Goal: Transaction & Acquisition: Book appointment/travel/reservation

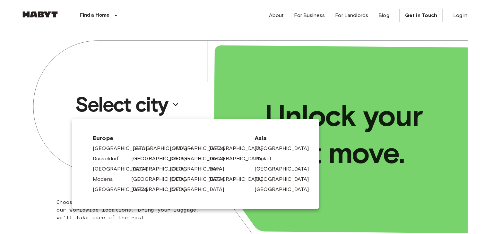
click at [139, 149] on link "[GEOGRAPHIC_DATA]" at bounding box center [163, 149] width 61 height 8
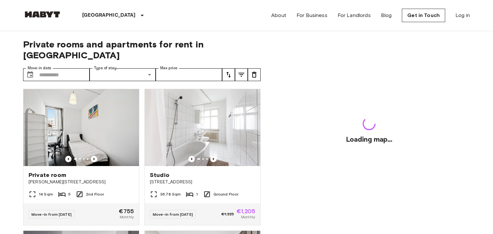
click at [139, 146] on div "Studio [STREET_ADDRESS] Ground Floor Move-in from [DATE] €1,225 €1,205 Monthly" at bounding box center [199, 155] width 121 height 142
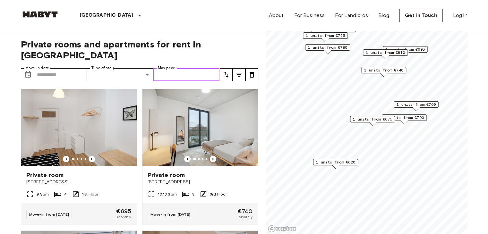
click at [168, 68] on input "Max price" at bounding box center [186, 74] width 66 height 13
type input "***"
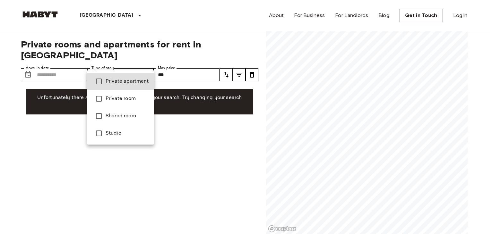
click at [121, 95] on span "Private room" at bounding box center [127, 99] width 43 height 8
type input "**********"
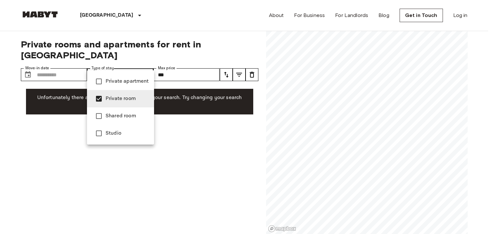
click at [121, 95] on span "Private room" at bounding box center [127, 99] width 43 height 8
click at [46, 59] on div at bounding box center [246, 117] width 493 height 234
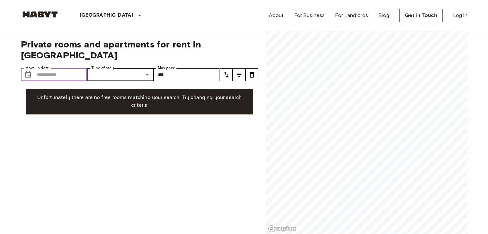
click at [47, 68] on input "Move-in date" at bounding box center [62, 74] width 50 height 13
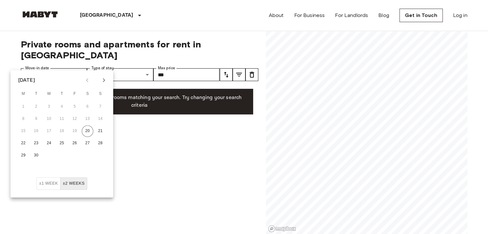
click at [107, 84] on icon "Next month" at bounding box center [104, 80] width 8 height 8
click at [53, 109] on button "1" at bounding box center [49, 107] width 12 height 12
type input "**********"
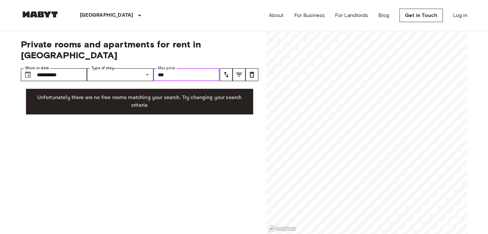
click at [164, 68] on input "***" at bounding box center [186, 74] width 66 height 13
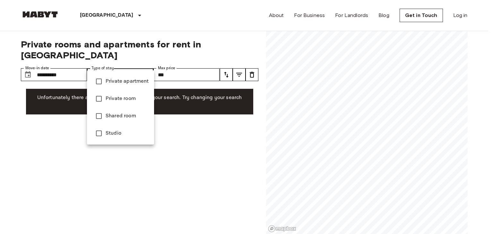
click at [135, 89] on li "Private apartment" at bounding box center [120, 81] width 67 height 17
type input "**********"
click at [196, 56] on div at bounding box center [246, 117] width 493 height 234
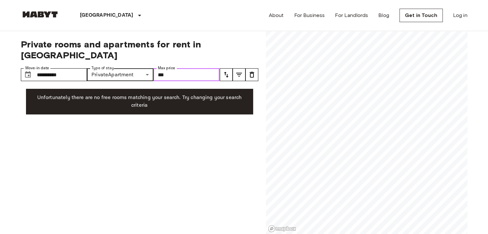
click at [197, 68] on input "***" at bounding box center [186, 74] width 66 height 13
click at [210, 185] on div "**********" at bounding box center [140, 133] width 238 height 204
click at [189, 68] on input "Max price" at bounding box center [186, 74] width 66 height 13
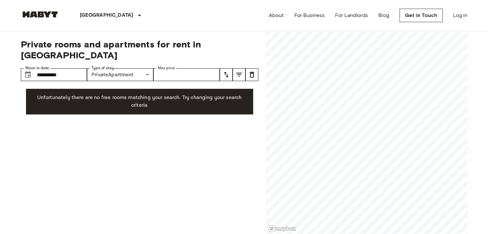
click at [191, 172] on div "**********" at bounding box center [140, 133] width 238 height 204
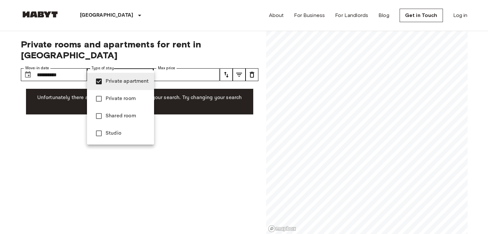
click at [118, 84] on span "Private apartment" at bounding box center [127, 82] width 43 height 8
click at [182, 146] on div at bounding box center [246, 117] width 493 height 234
click at [216, 137] on div at bounding box center [246, 117] width 493 height 234
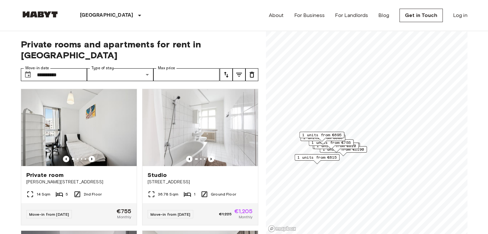
scroll to position [107, 0]
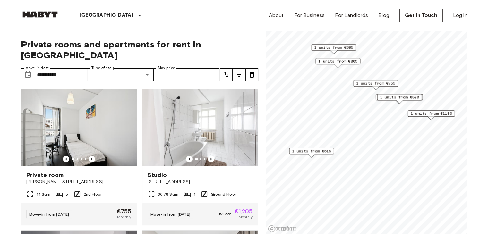
click at [315, 151] on span "1 units from €615" at bounding box center [311, 151] width 39 height 6
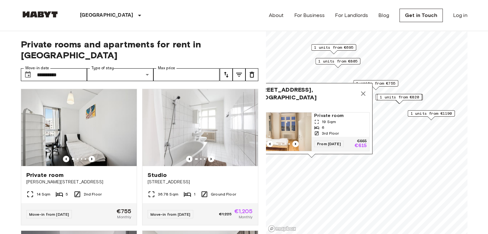
click at [298, 113] on img "Map marker" at bounding box center [283, 132] width 58 height 39
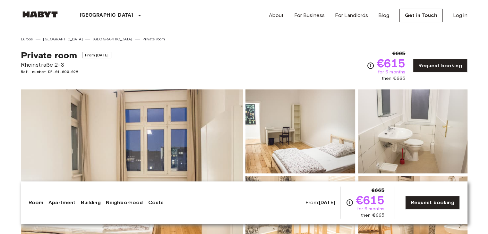
click at [62, 72] on span "Ref. number DE-01-090-02M" at bounding box center [66, 72] width 91 height 6
click at [171, 70] on div "Private room From Oct 8 2025 Rheinstraße 2-3 Ref. number DE-01-090-02M €665 €61…" at bounding box center [244, 62] width 447 height 40
click at [44, 64] on span "Rheinstraße 2-3" at bounding box center [66, 65] width 91 height 8
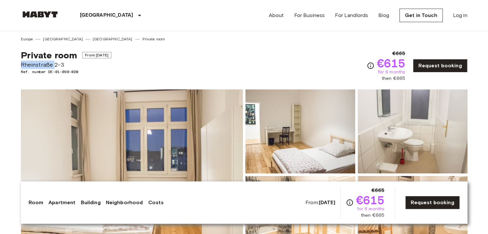
click at [44, 64] on span "Rheinstraße 2-3" at bounding box center [66, 65] width 91 height 8
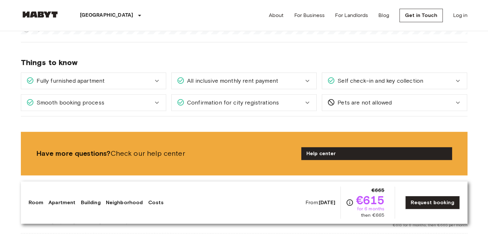
scroll to position [581, 0]
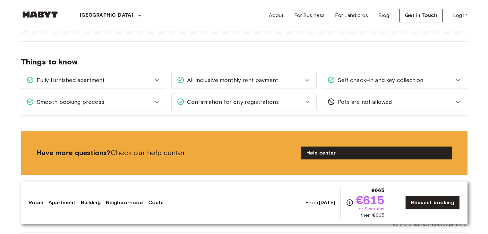
click at [159, 80] on icon at bounding box center [157, 80] width 8 height 8
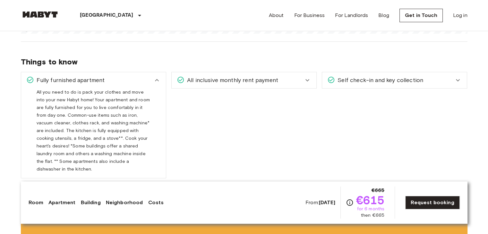
click at [154, 80] on icon at bounding box center [157, 80] width 8 height 8
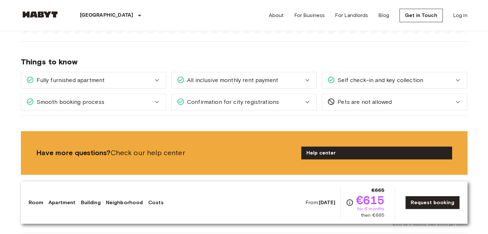
click at [267, 80] on span "All inclusive monthly rent payment" at bounding box center [232, 80] width 94 height 8
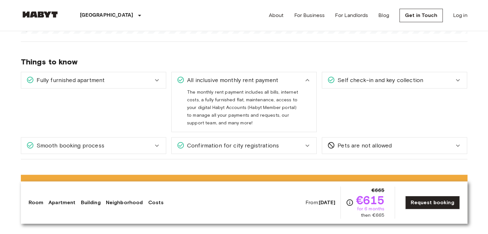
click at [438, 80] on div "Self check-in and key collection" at bounding box center [391, 80] width 127 height 8
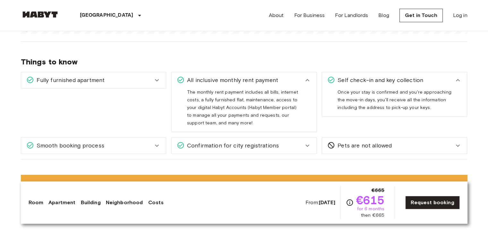
click at [152, 142] on div "Smooth booking process" at bounding box center [89, 146] width 127 height 8
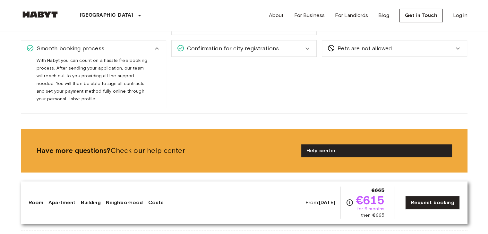
scroll to position [677, 0]
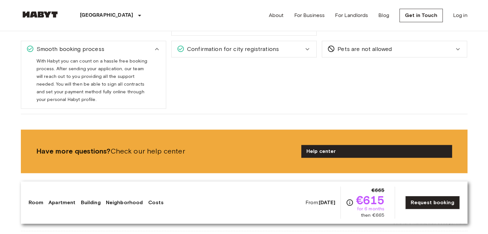
click at [222, 62] on div "Confirmation for city registrations Whether it's the Anmeldung in Germany, the …" at bounding box center [241, 72] width 151 height 73
click at [230, 57] on div "Confirmation for city registrations Whether it's the Anmeldung in Germany, the …" at bounding box center [241, 72] width 151 height 73
click at [237, 54] on div "Confirmation for city registrations" at bounding box center [244, 49] width 145 height 16
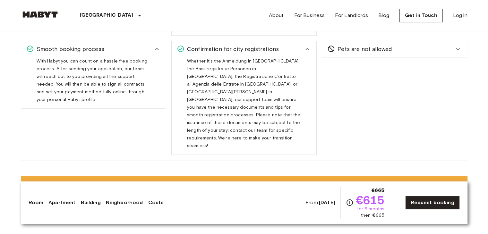
click at [371, 59] on div "Pets are not allowed Unfortunately, due to safety reasons we don't accept pets …" at bounding box center [392, 95] width 151 height 119
click at [371, 50] on span "Pets are not allowed" at bounding box center [363, 49] width 57 height 8
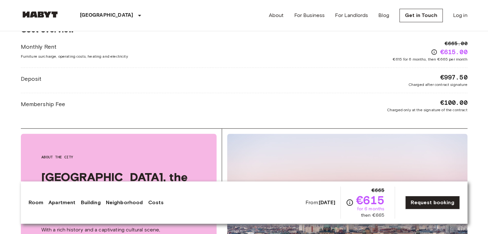
scroll to position [784, 0]
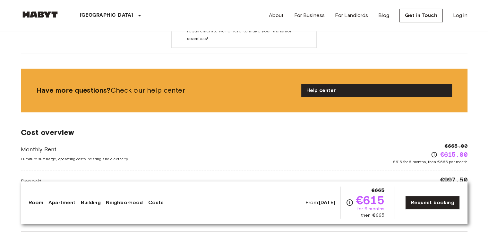
click at [452, 150] on span "€615.00" at bounding box center [453, 154] width 27 height 9
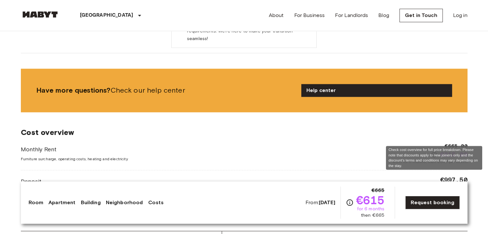
click at [433, 152] on icon "Check cost overview for full price breakdown. Please note that discounts apply …" at bounding box center [434, 155] width 6 height 6
click at [434, 152] on icon "Check cost overview for full price breakdown. Please note that discounts apply …" at bounding box center [434, 155] width 6 height 6
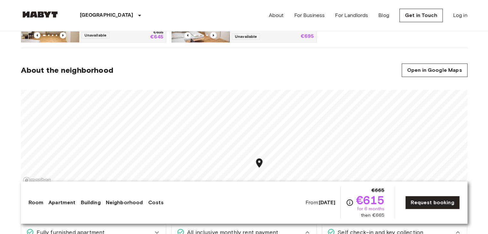
scroll to position [321, 0]
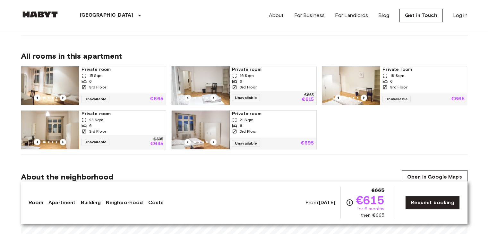
click at [231, 68] on div "Private room 16 Sqm 6 3rd Floor" at bounding box center [273, 78] width 87 height 24
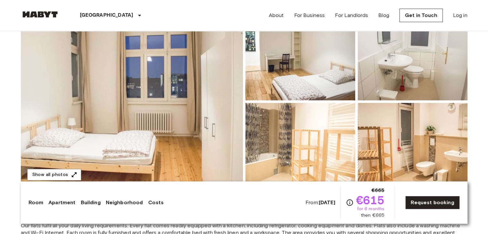
scroll to position [0, 0]
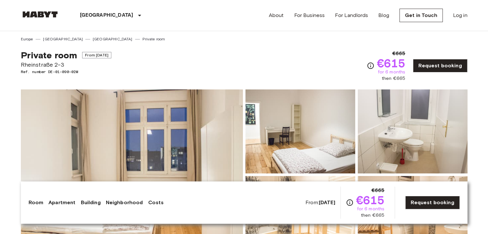
click at [389, 64] on span "€615" at bounding box center [391, 63] width 29 height 12
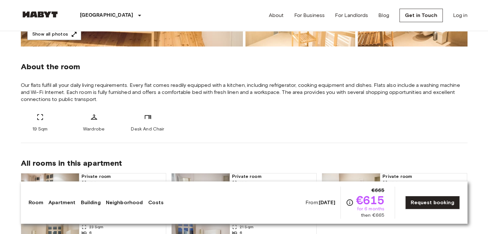
scroll to position [321, 0]
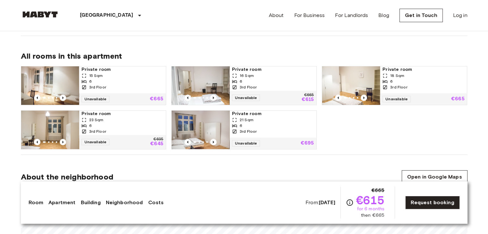
click at [354, 136] on div "Private room 15 Sqm 6 3rd Floor Unavailable €665 Private room 16 Sqm 6 3rd Floo…" at bounding box center [242, 105] width 452 height 89
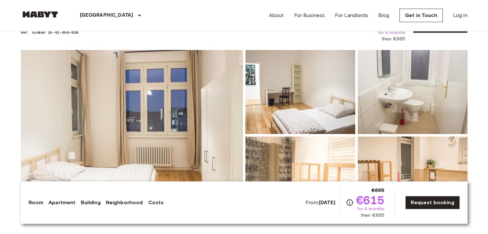
scroll to position [0, 0]
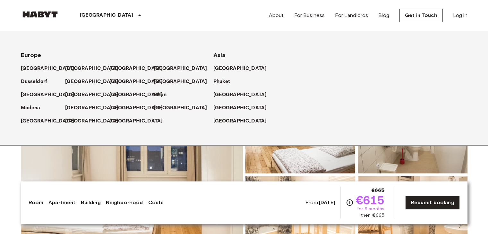
click at [87, 11] on div "[GEOGRAPHIC_DATA]" at bounding box center [111, 15] width 105 height 31
click at [73, 84] on p "[GEOGRAPHIC_DATA]" at bounding box center [93, 82] width 54 height 8
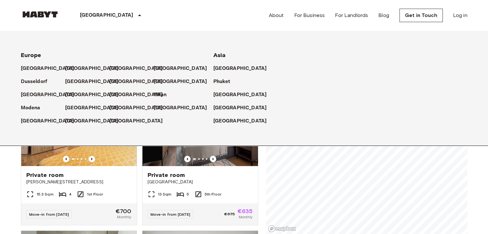
click at [113, 13] on div "[GEOGRAPHIC_DATA]" at bounding box center [111, 15] width 105 height 31
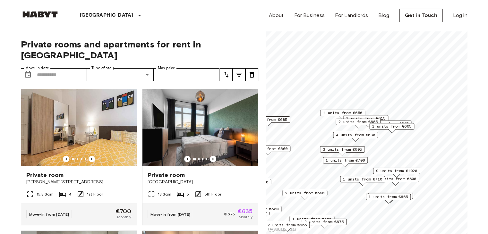
drag, startPoint x: 335, startPoint y: 168, endPoint x: 312, endPoint y: 199, distance: 38.8
click at [312, 199] on div "2 units from €690" at bounding box center [305, 195] width 45 height 10
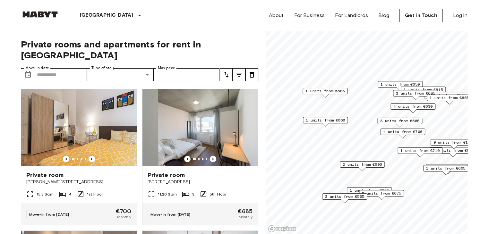
drag, startPoint x: 311, startPoint y: 195, endPoint x: 369, endPoint y: 166, distance: 64.2
click at [369, 166] on span "2 units from €690" at bounding box center [362, 165] width 39 height 6
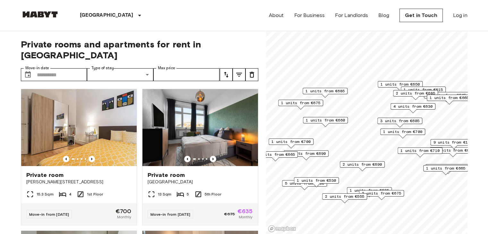
click at [330, 180] on span "1 units from €530" at bounding box center [316, 181] width 39 height 6
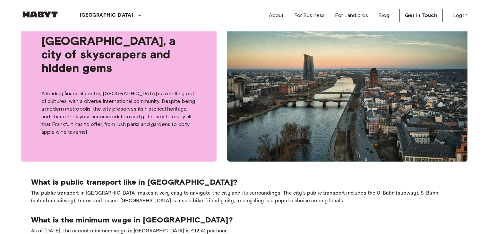
scroll to position [1029, 0]
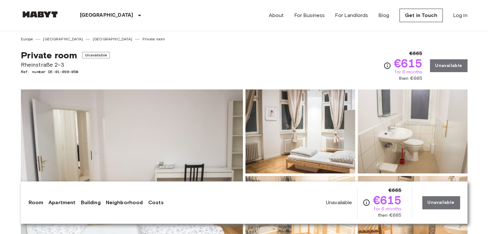
drag, startPoint x: 0, startPoint y: 0, endPoint x: 288, endPoint y: 80, distance: 298.7
